Goal: Information Seeking & Learning: Find specific page/section

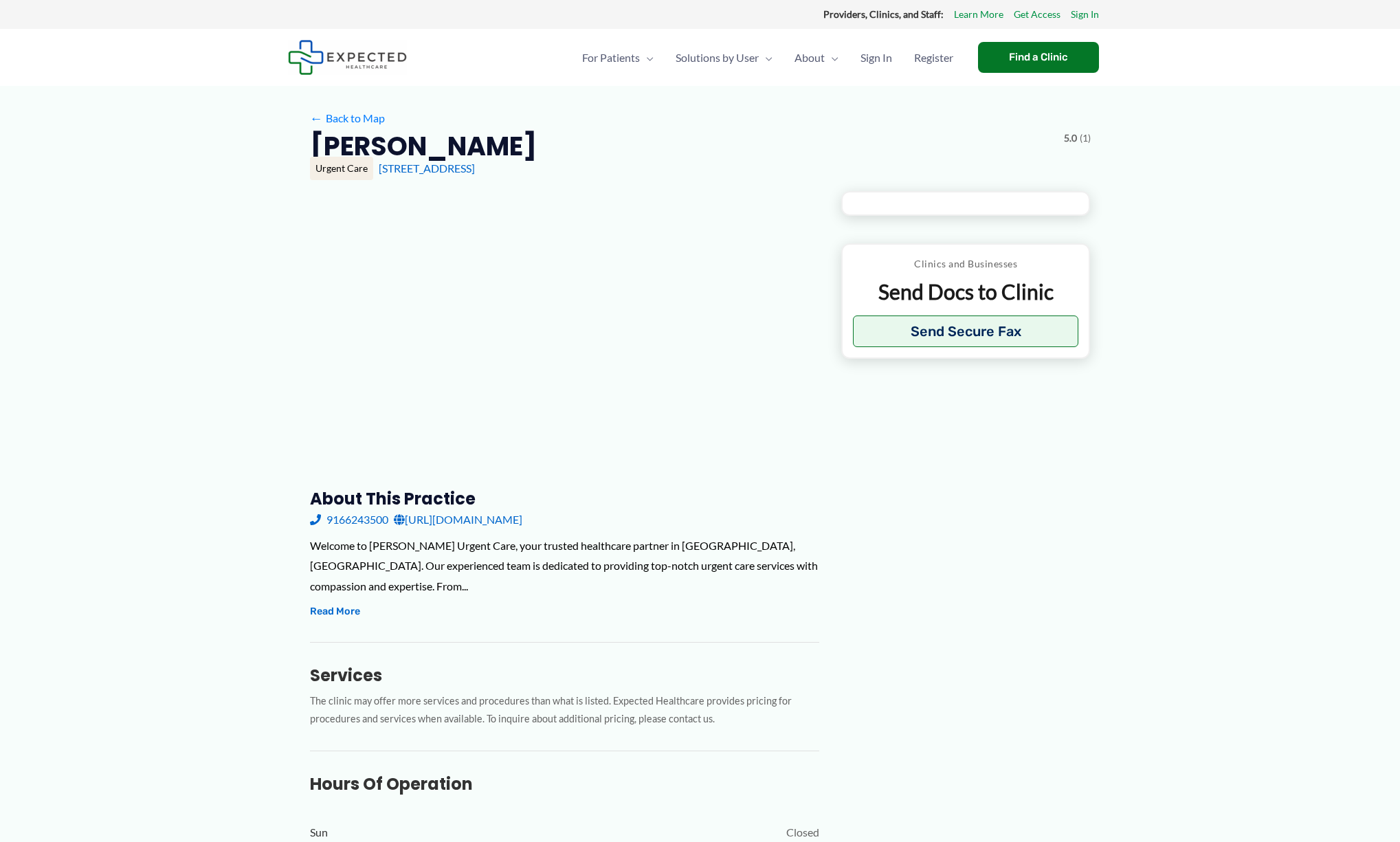
type input "**********"
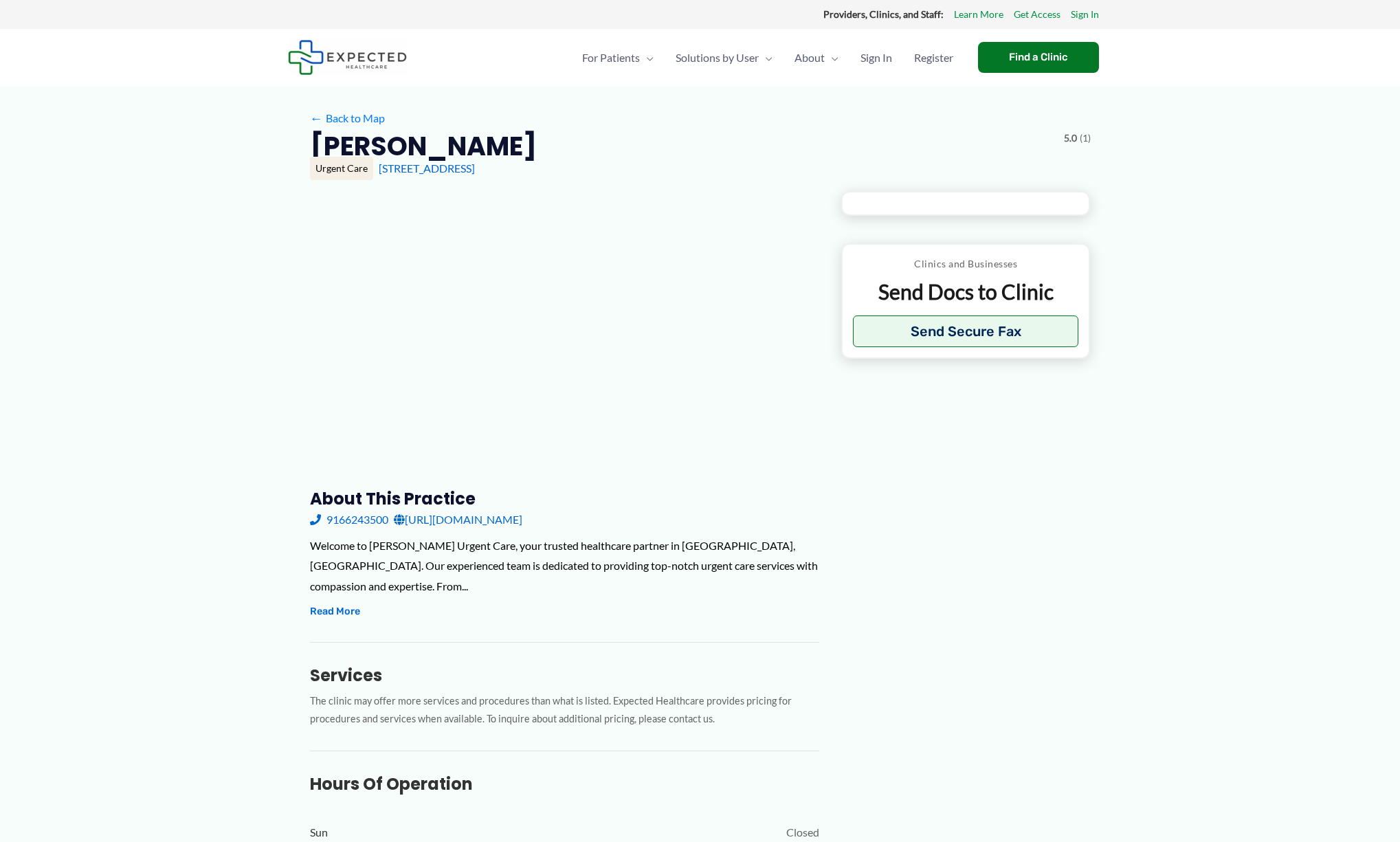
type input "**********"
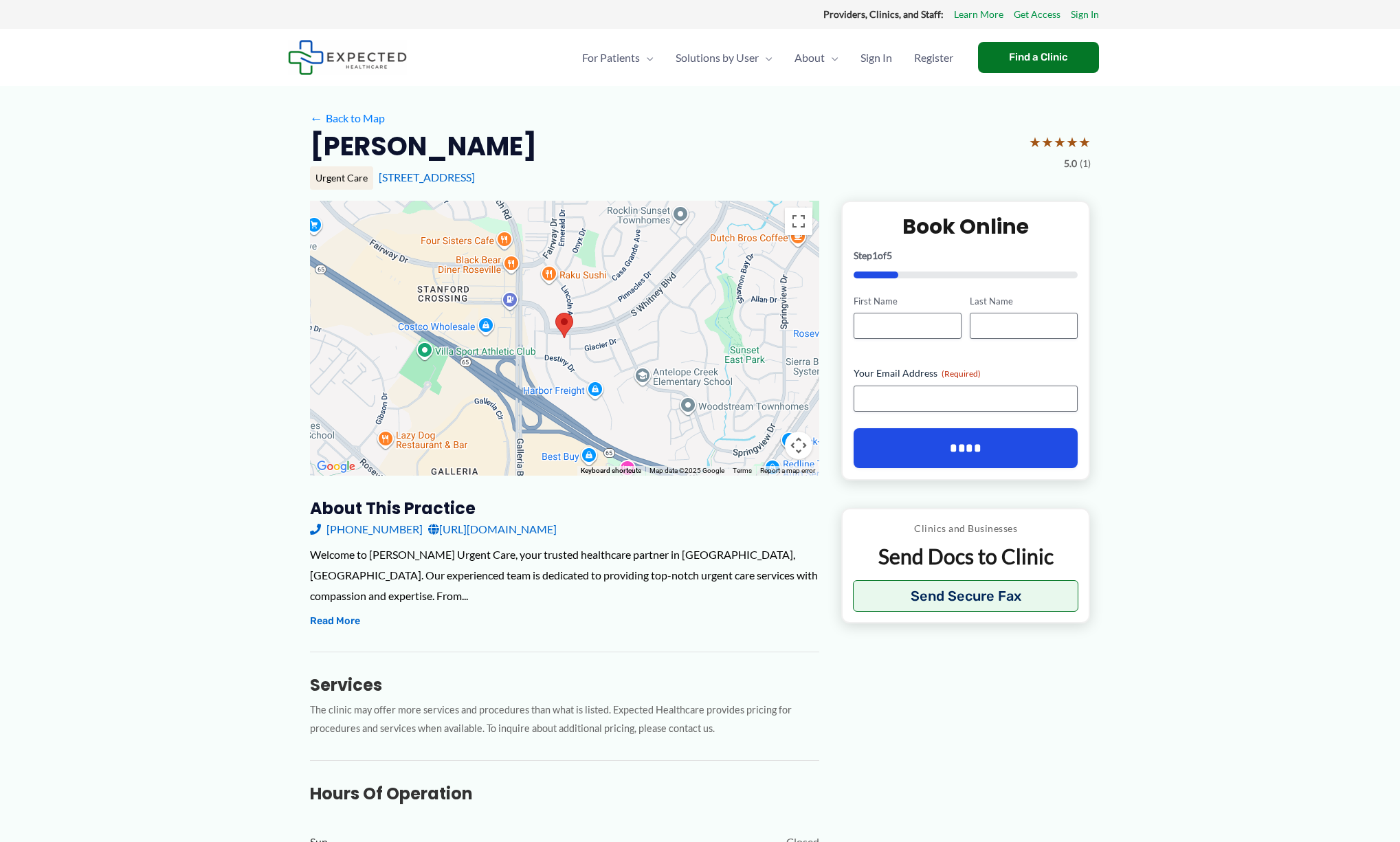
click at [319, 616] on button "Read More" at bounding box center [335, 621] width 50 height 16
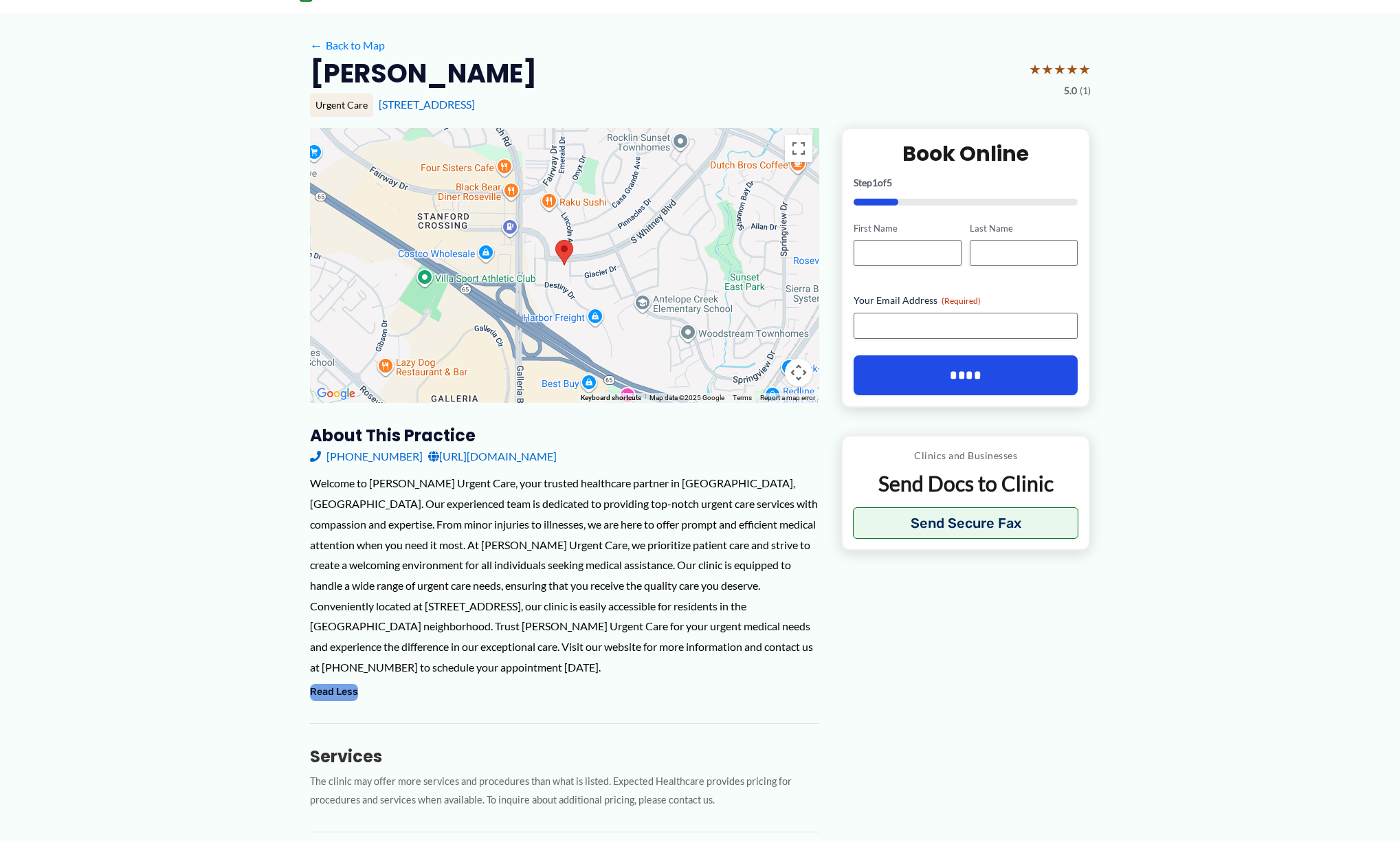
scroll to position [70, 0]
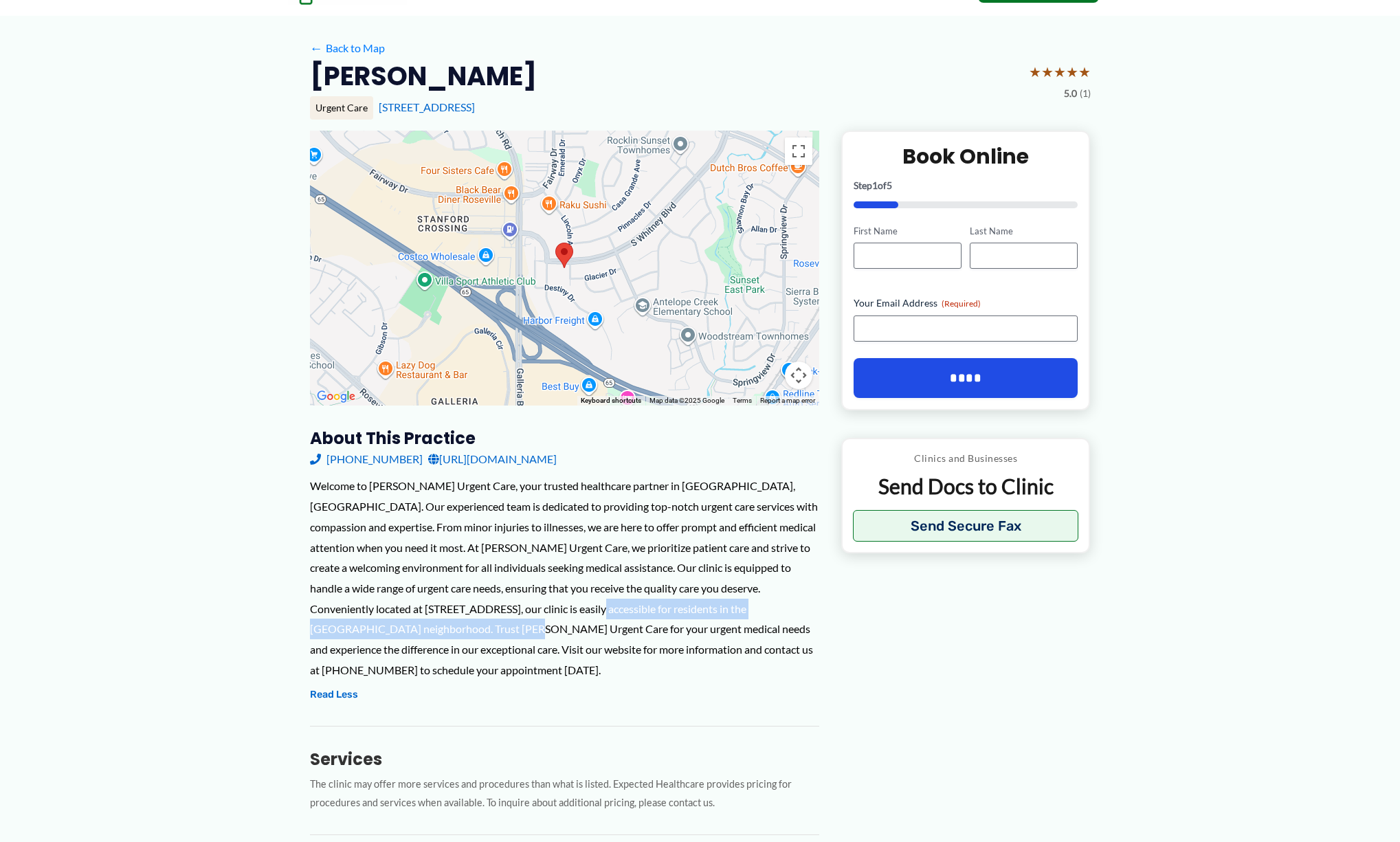
drag, startPoint x: 551, startPoint y: 611, endPoint x: 405, endPoint y: 623, distance: 146.5
click at [405, 623] on div "Welcome to [PERSON_NAME] Urgent Care, your trusted healthcare partner in [GEOGR…" at bounding box center [564, 577] width 509 height 204
click at [462, 654] on div "Welcome to [PERSON_NAME] Urgent Care, your trusted healthcare partner in [GEOGR…" at bounding box center [564, 577] width 509 height 204
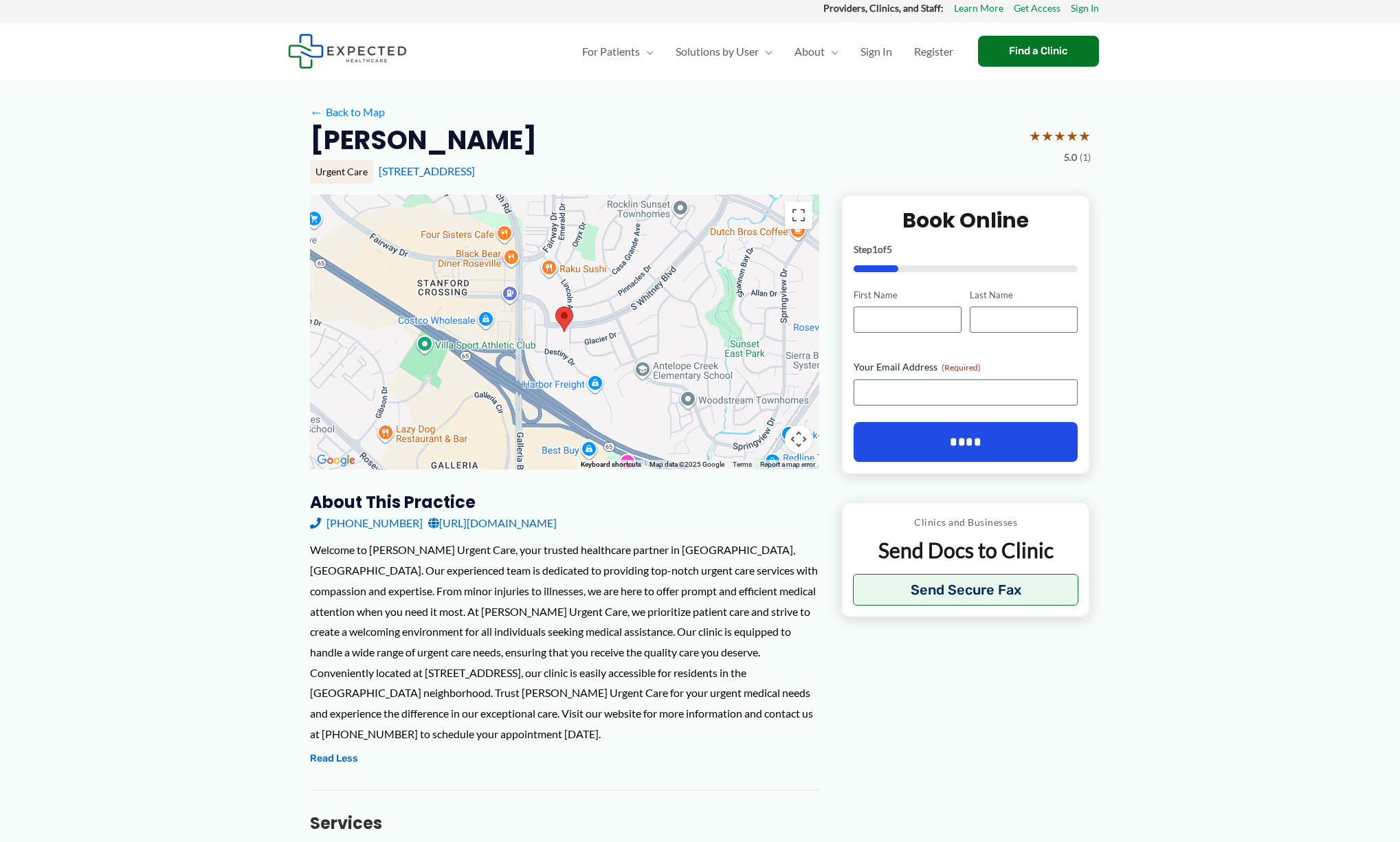
scroll to position [0, 0]
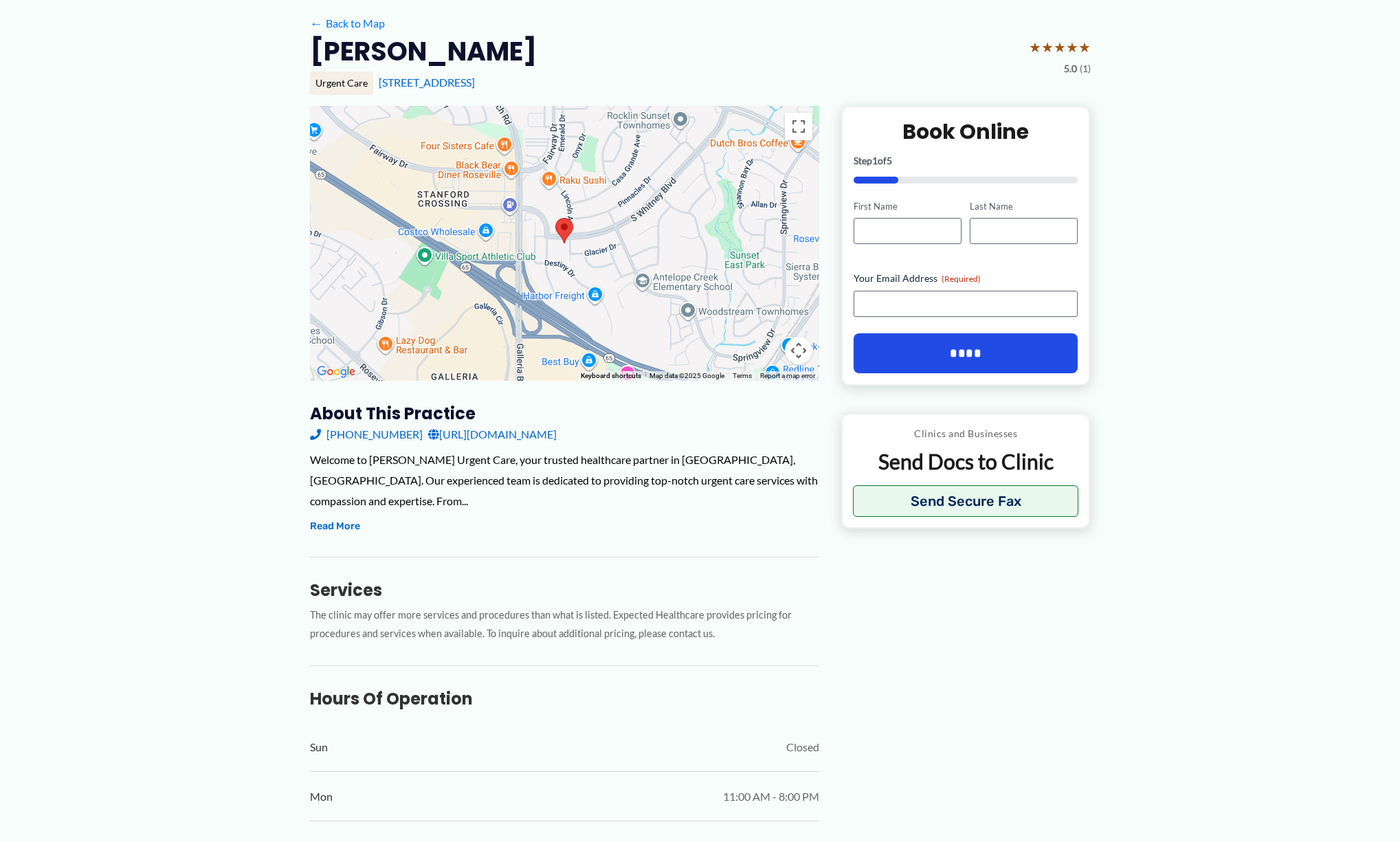
scroll to position [100, 0]
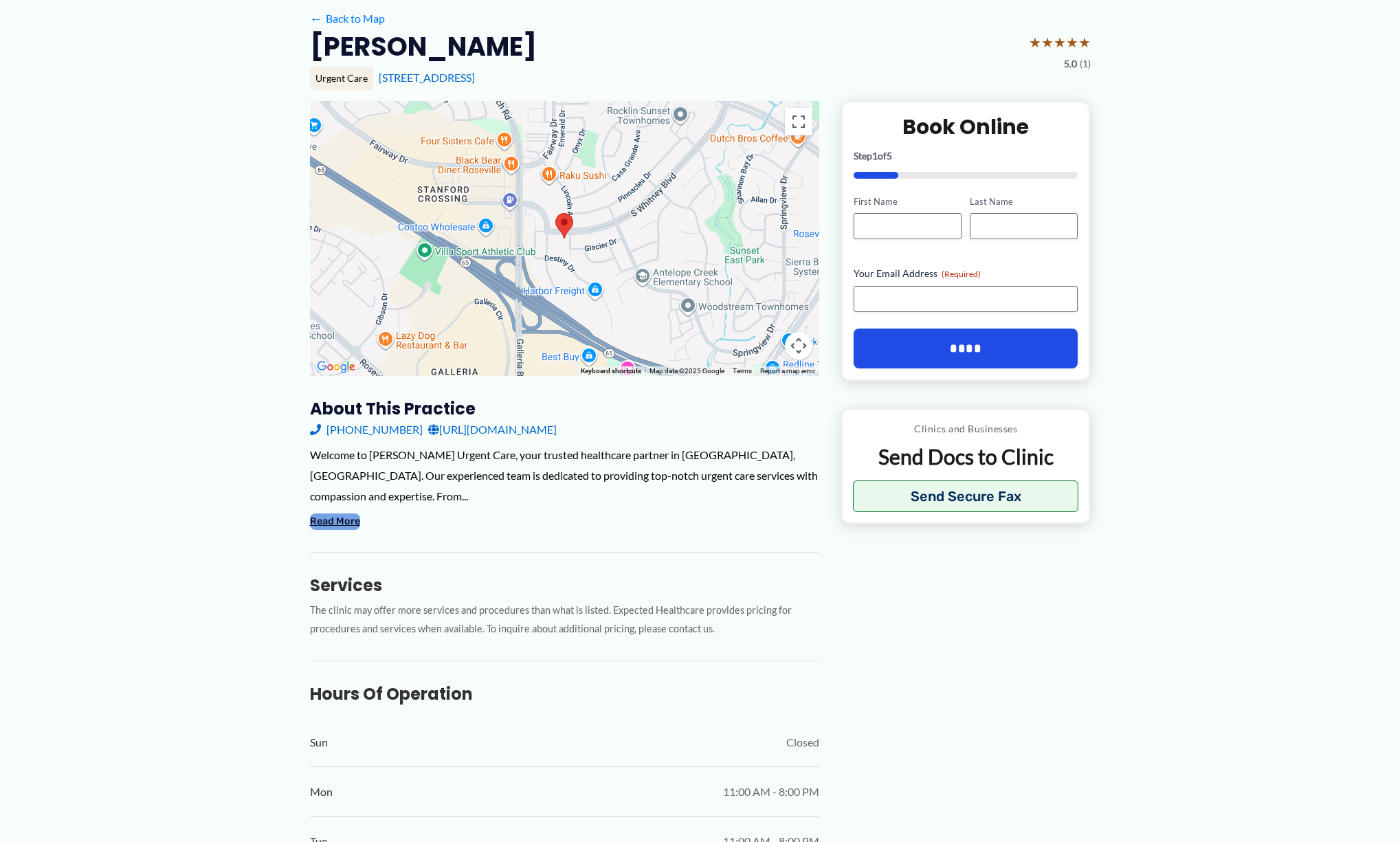
click at [318, 523] on button "Read More" at bounding box center [335, 521] width 50 height 16
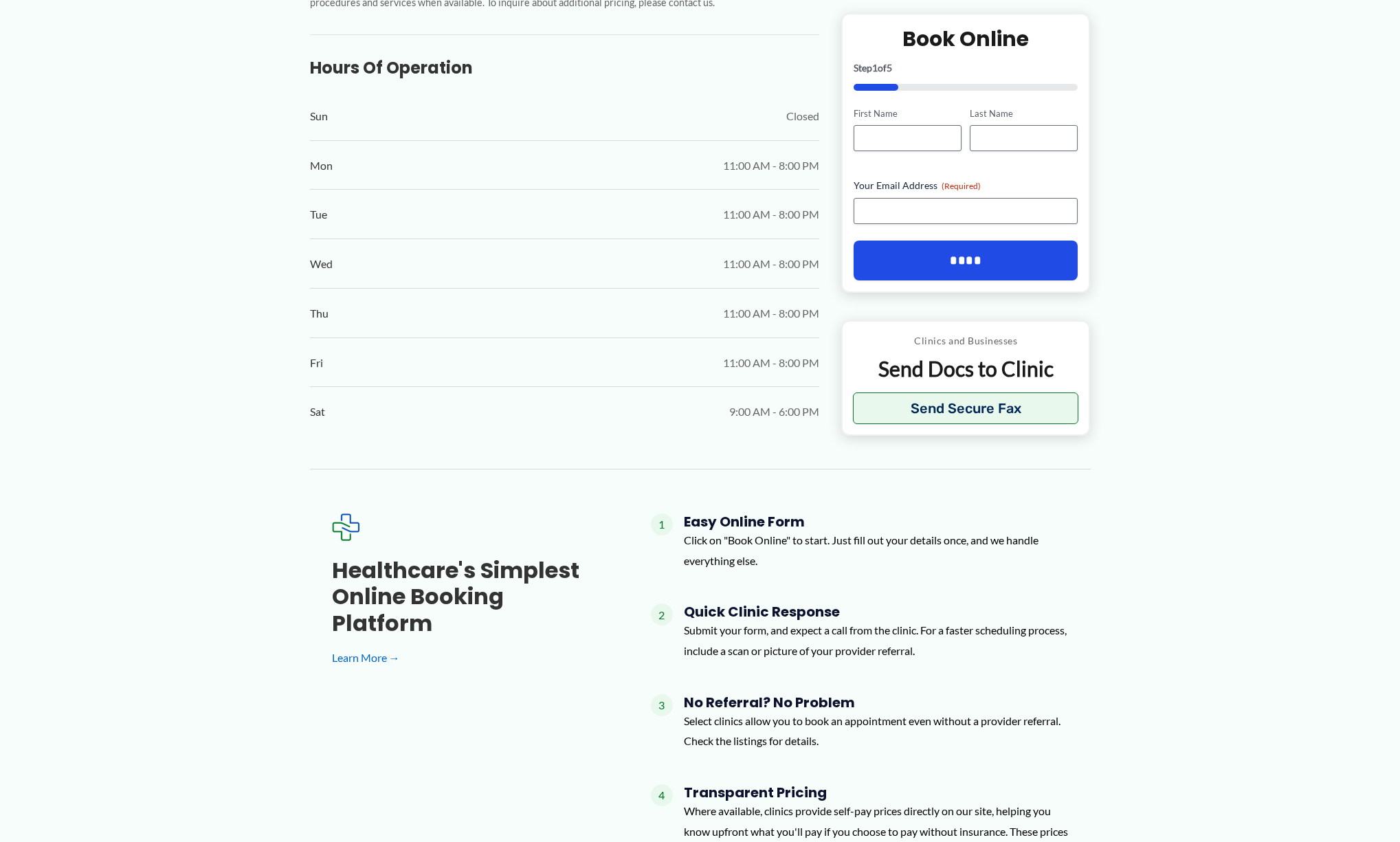
scroll to position [873, 0]
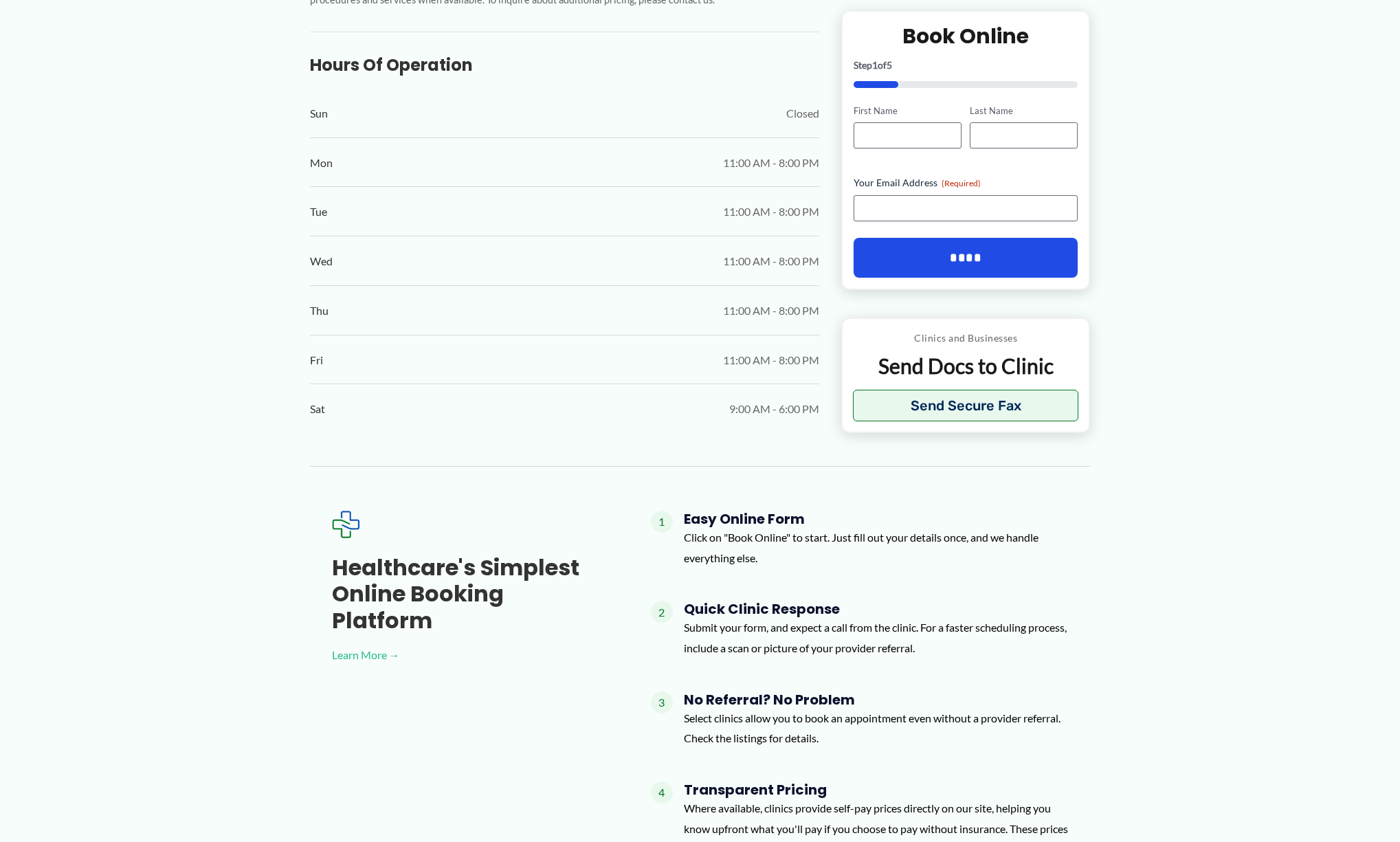
click at [374, 644] on link "Learn More →" at bounding box center [469, 655] width 275 height 21
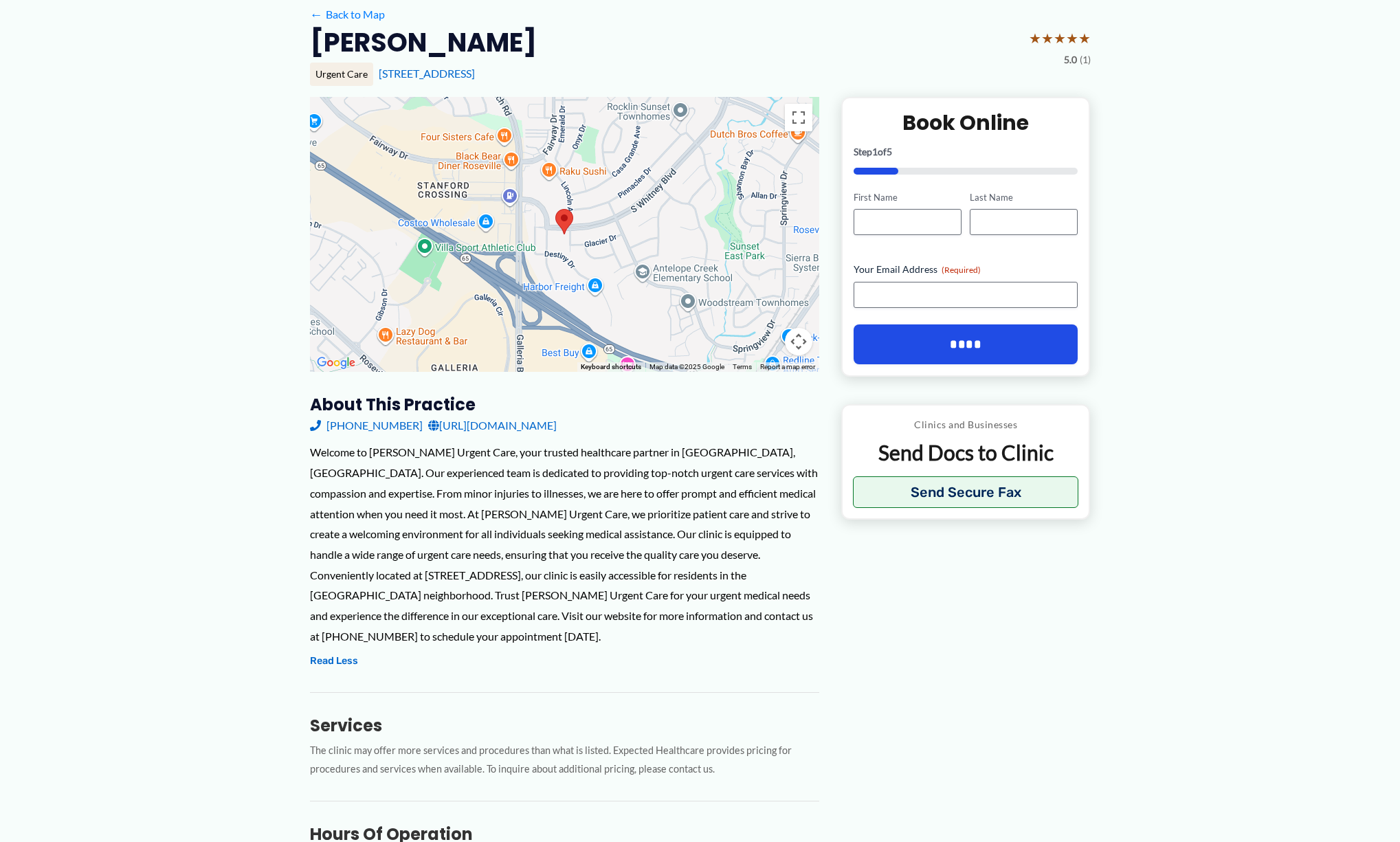
scroll to position [0, 0]
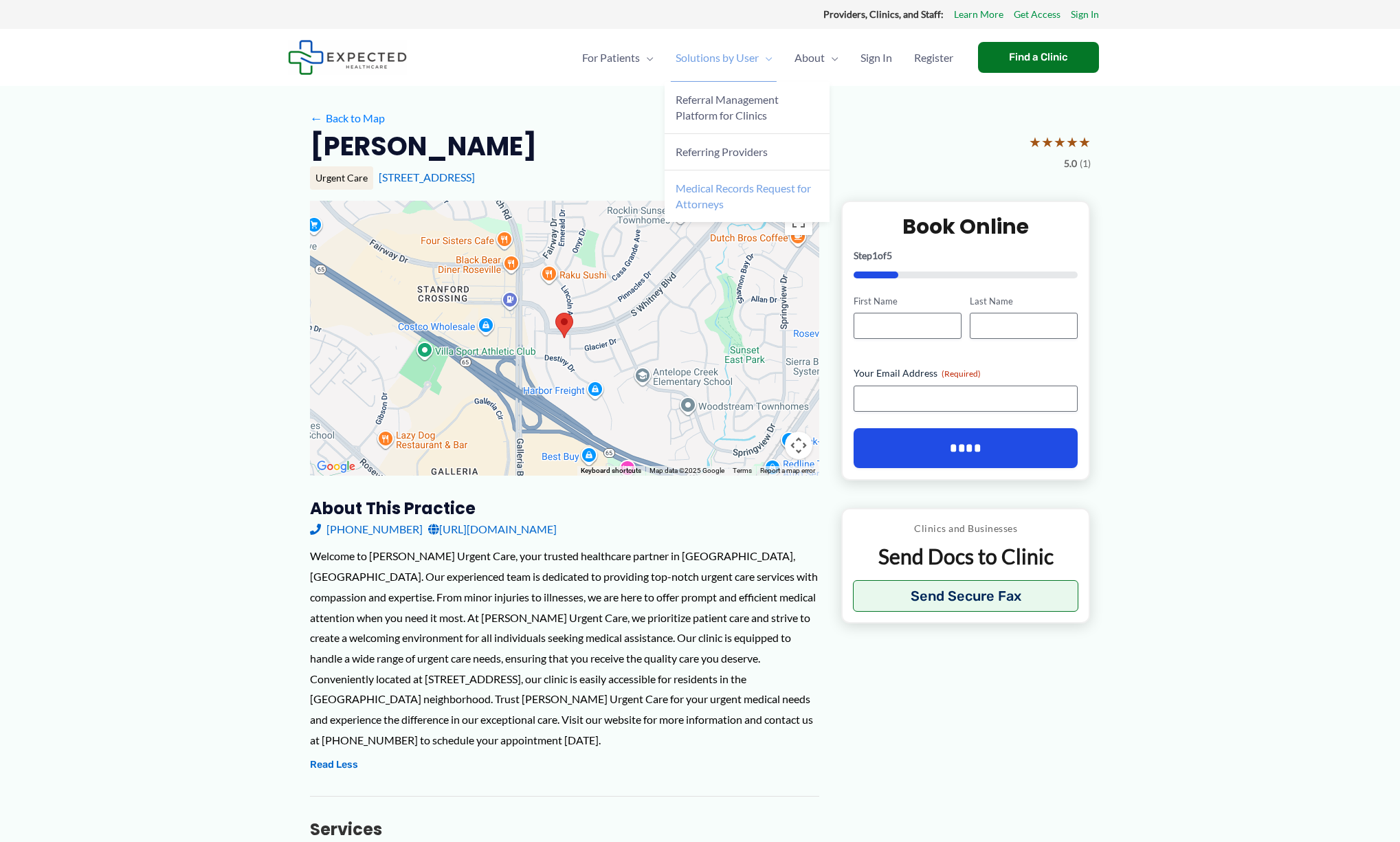
click at [725, 195] on link "Medical Records Request for Attorneys" at bounding box center [747, 196] width 165 height 52
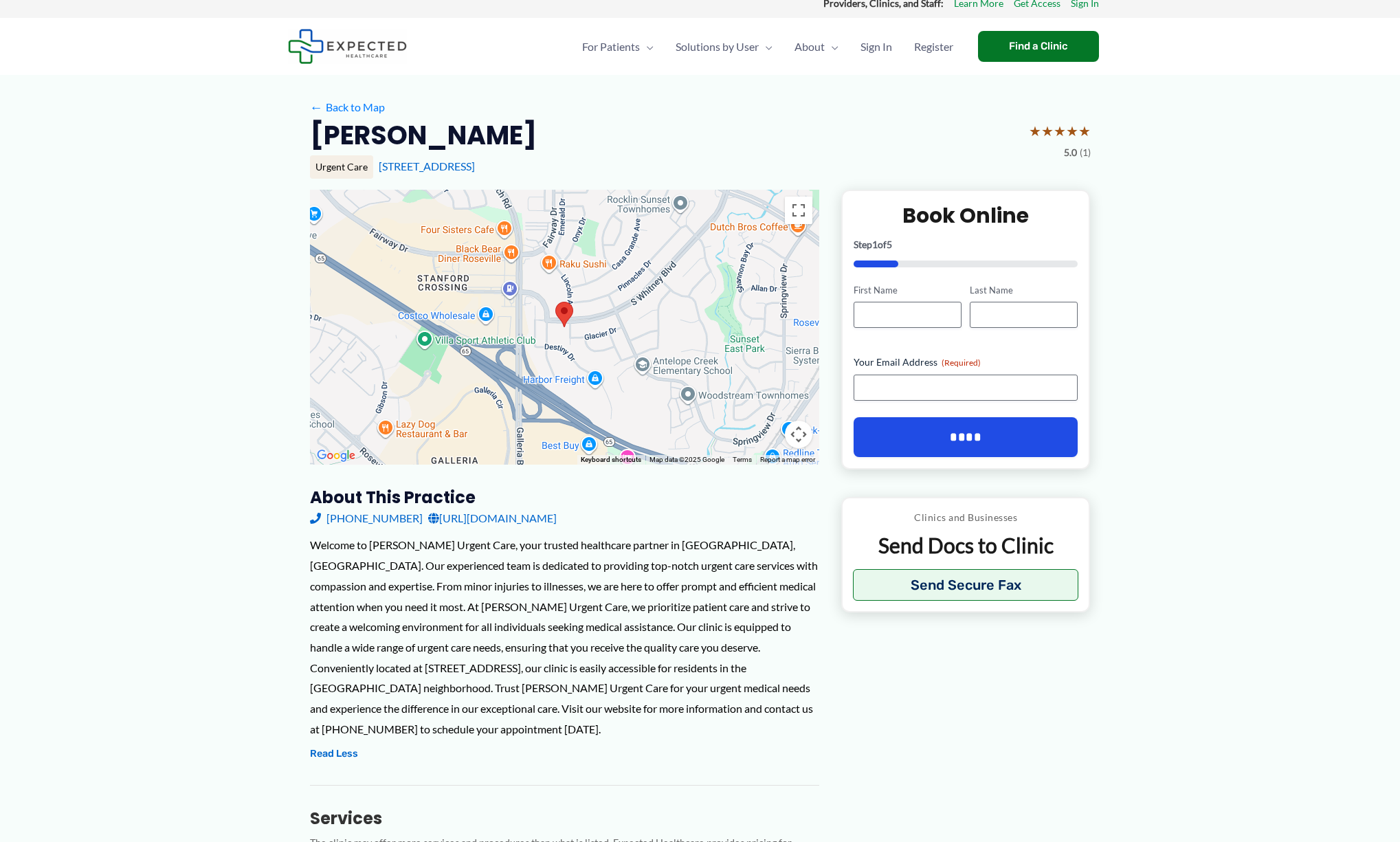
scroll to position [5, 0]
